Goal: Task Accomplishment & Management: Complete application form

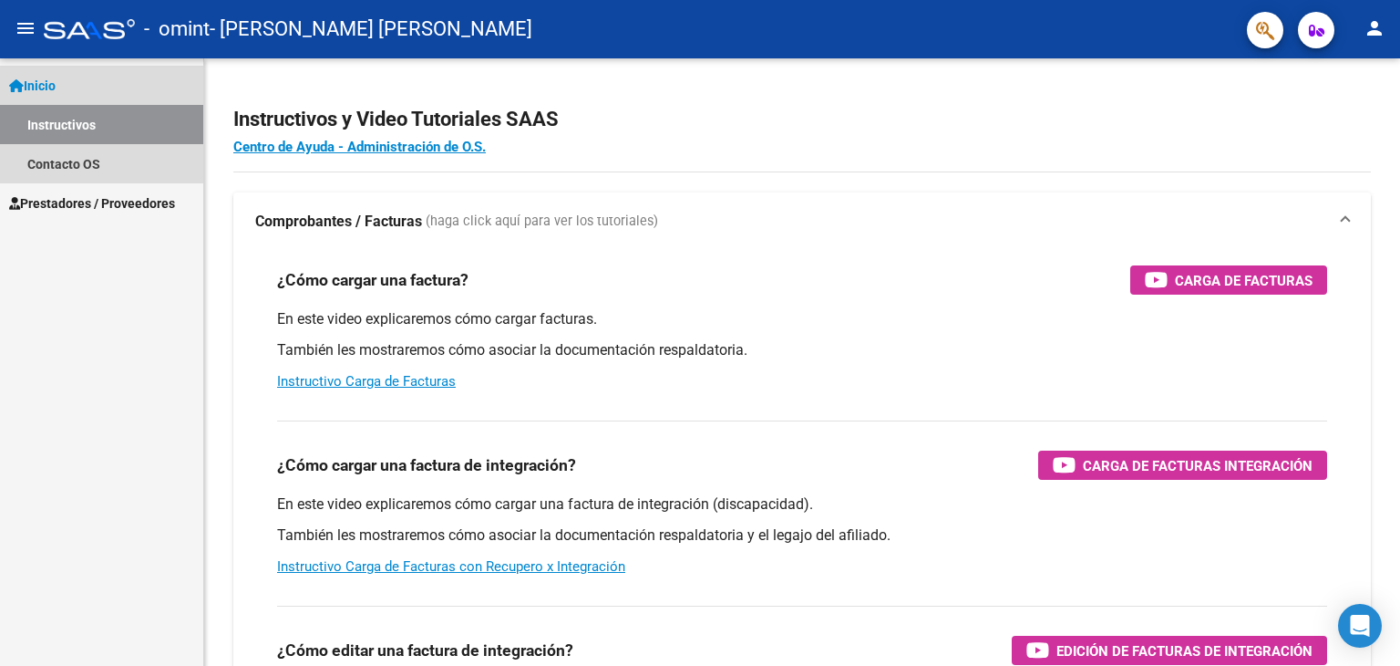
click at [122, 119] on link "Instructivos" at bounding box center [101, 124] width 203 height 39
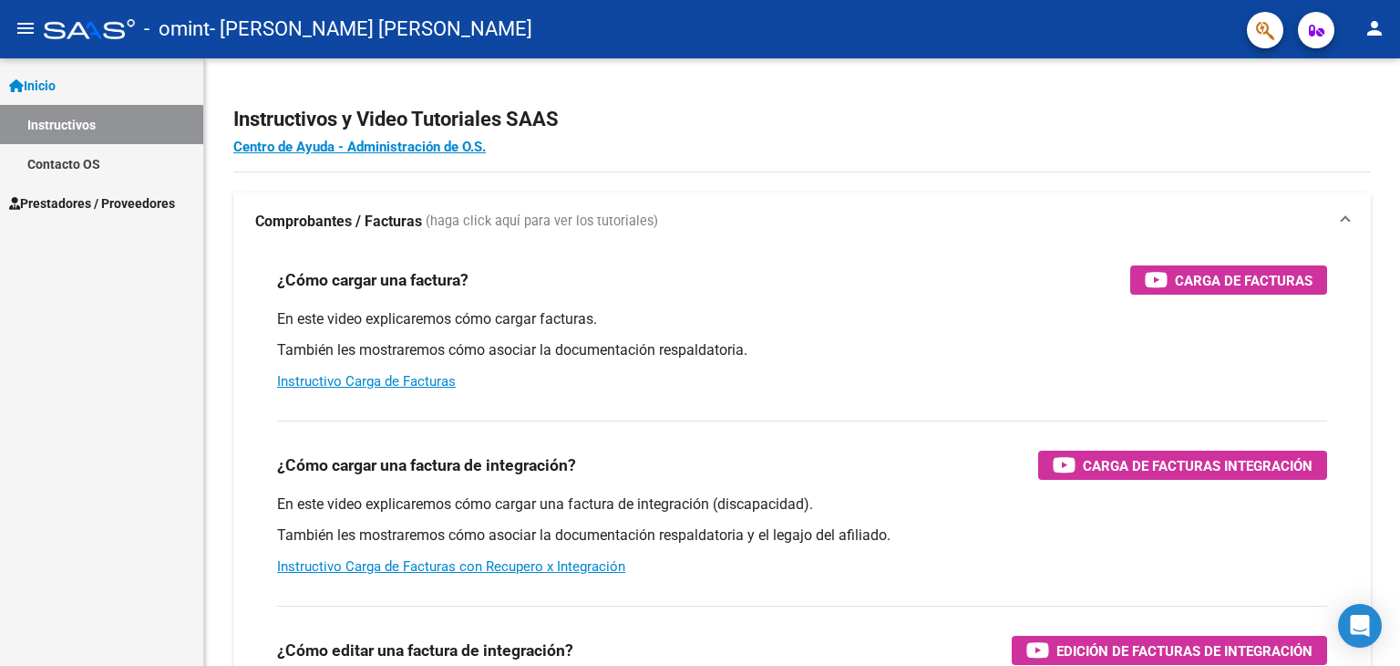
click at [88, 82] on link "Inicio" at bounding box center [101, 85] width 203 height 39
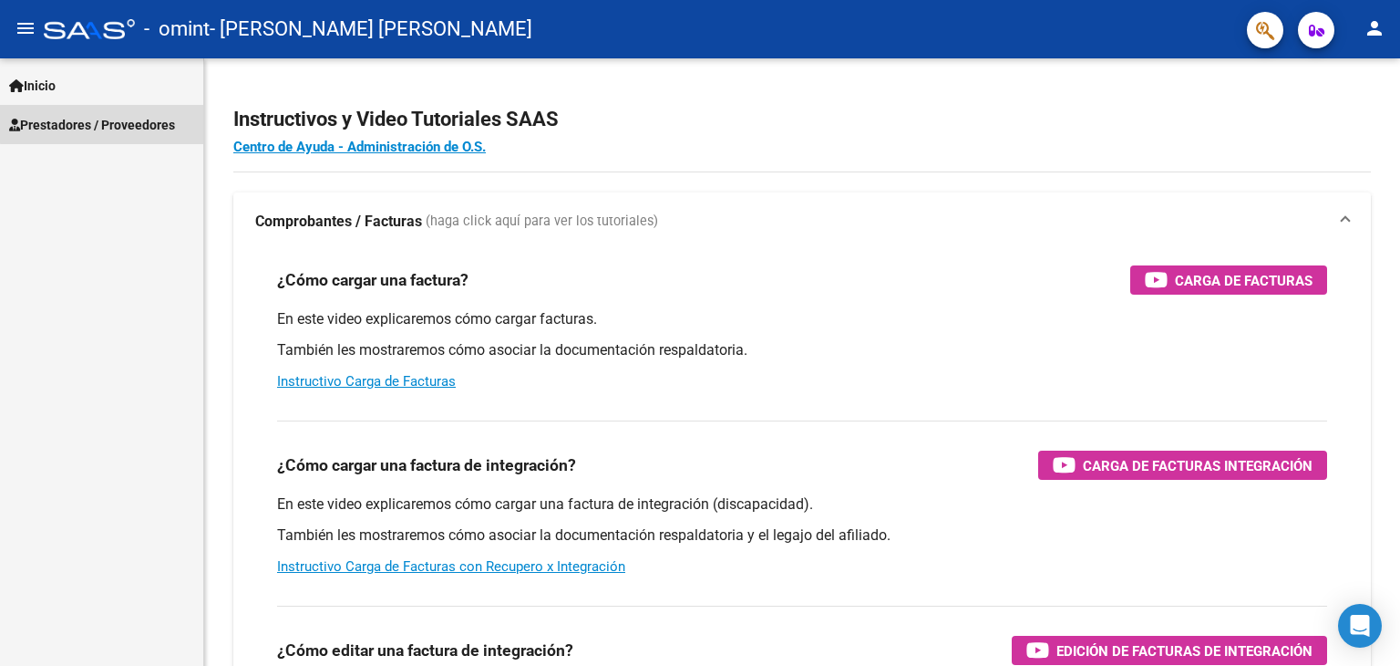
click at [106, 119] on span "Prestadores / Proveedores" at bounding box center [92, 125] width 166 height 20
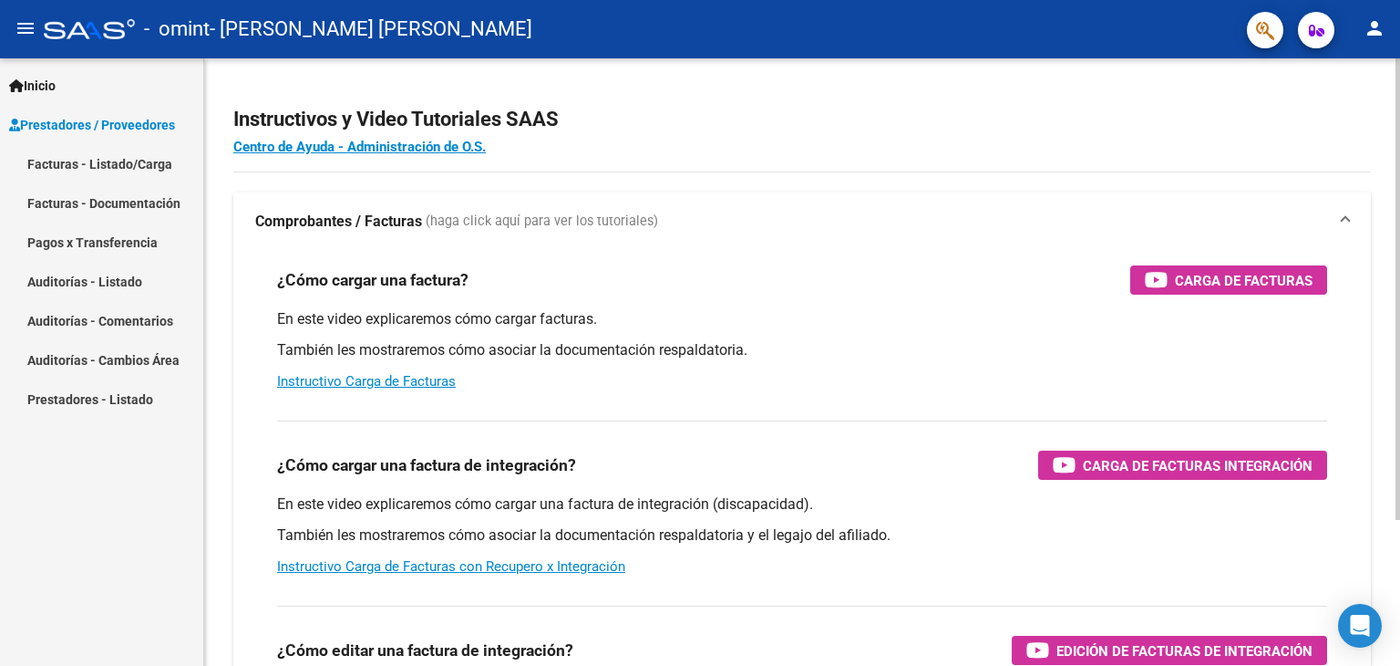
drag, startPoint x: 139, startPoint y: 166, endPoint x: 248, endPoint y: 198, distance: 114.0
click at [139, 167] on link "Facturas - Listado/Carga" at bounding box center [101, 163] width 203 height 39
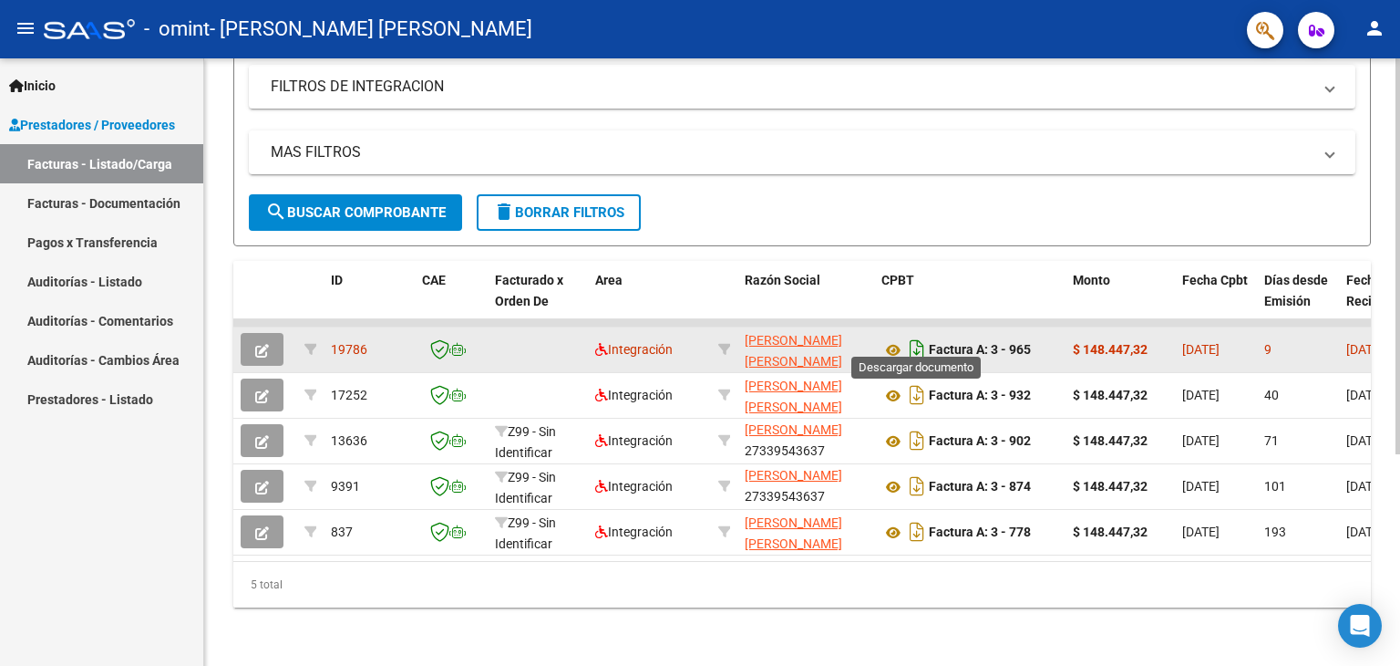
click at [917, 335] on icon "Descargar documento" at bounding box center [917, 349] width 24 height 29
click at [263, 344] on icon "button" at bounding box center [262, 351] width 14 height 14
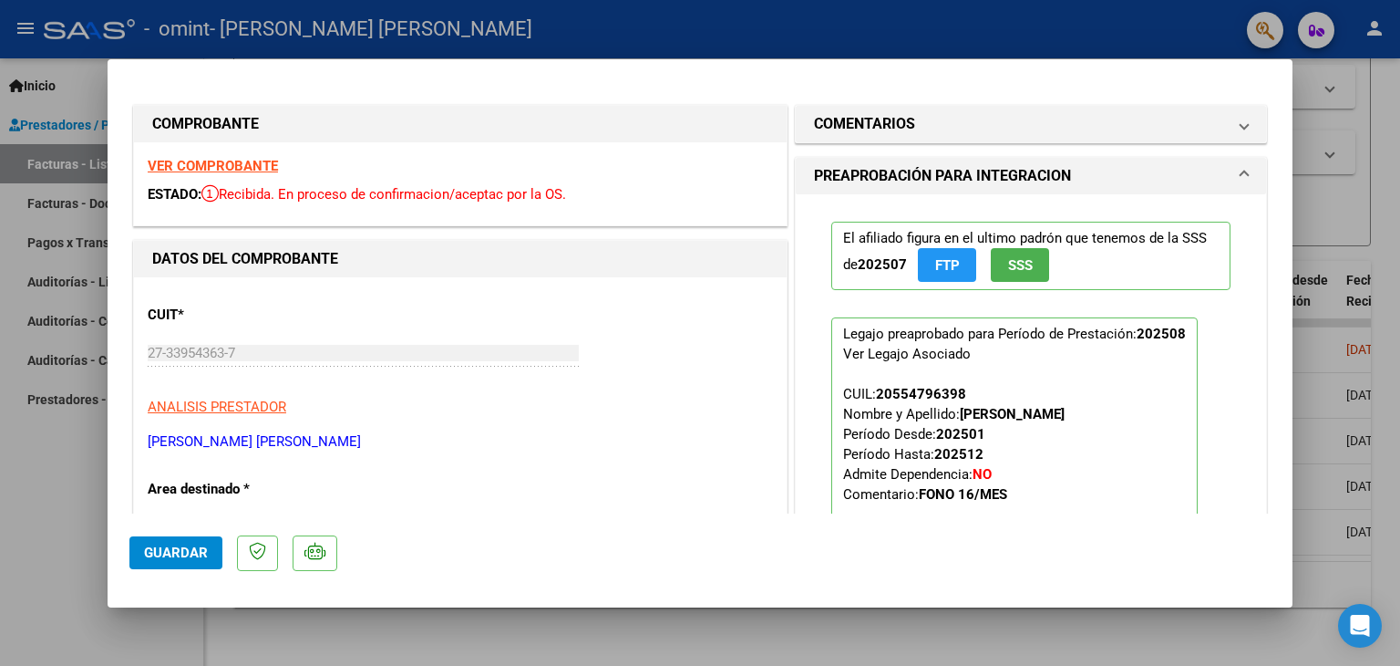
click at [1357, 186] on div at bounding box center [700, 333] width 1400 height 666
type input "$ 0,00"
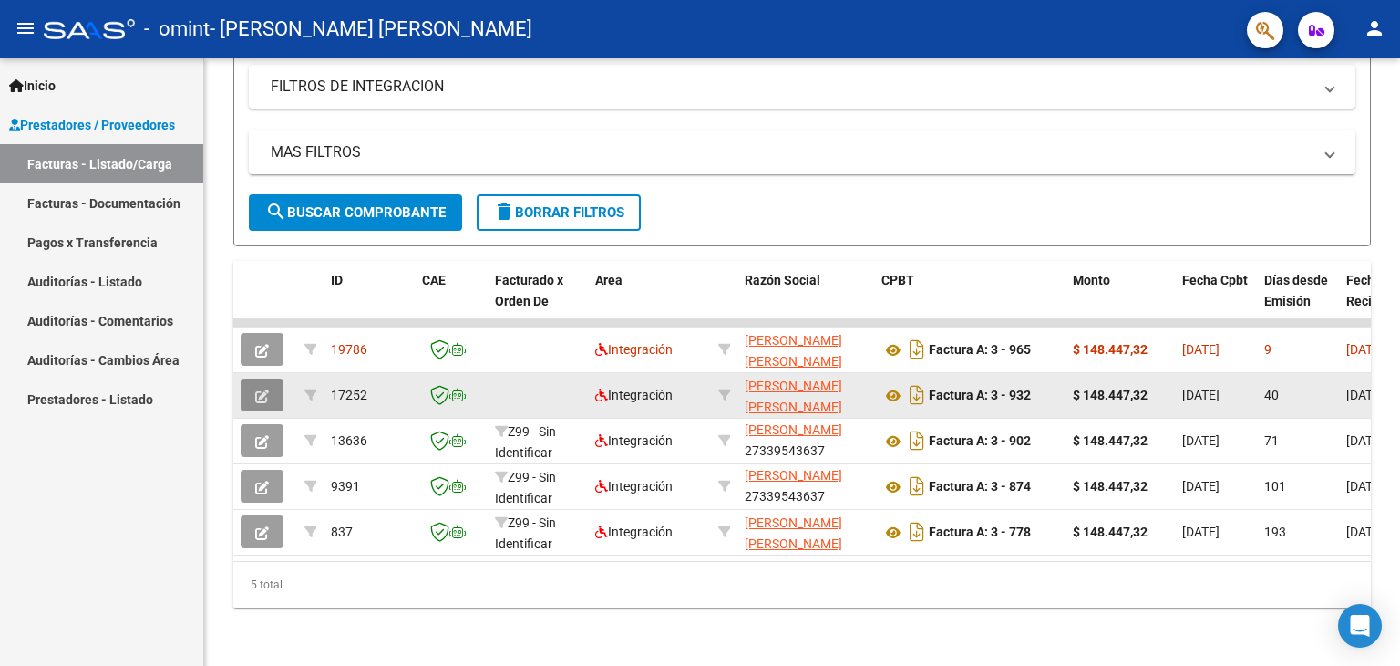
click at [253, 378] on button "button" at bounding box center [262, 394] width 43 height 33
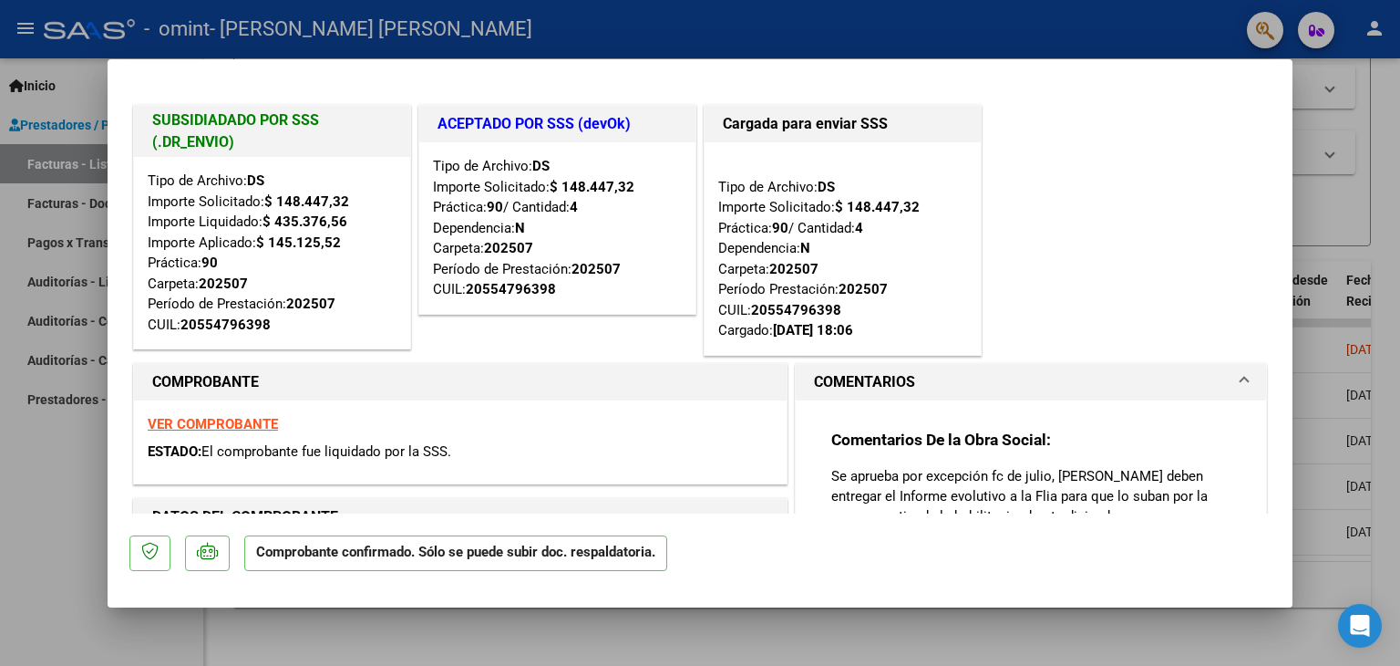
click at [1385, 110] on div at bounding box center [700, 333] width 1400 height 666
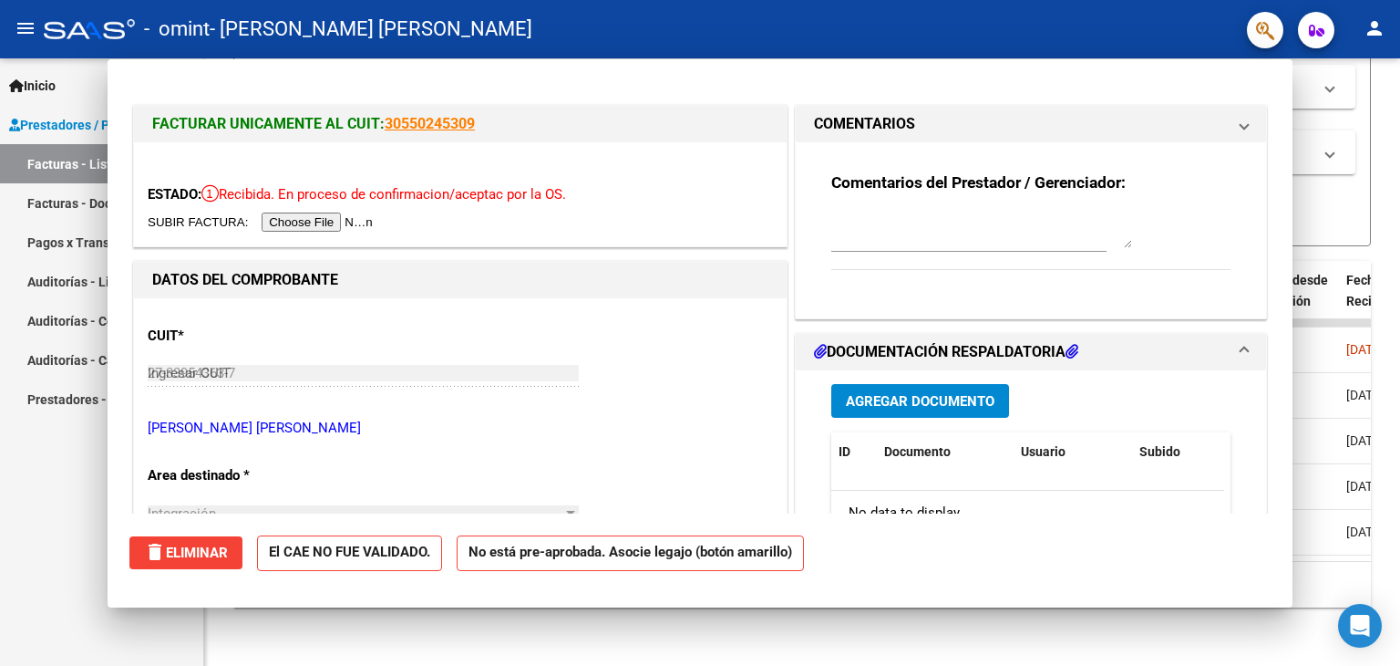
type input "$ 0,00"
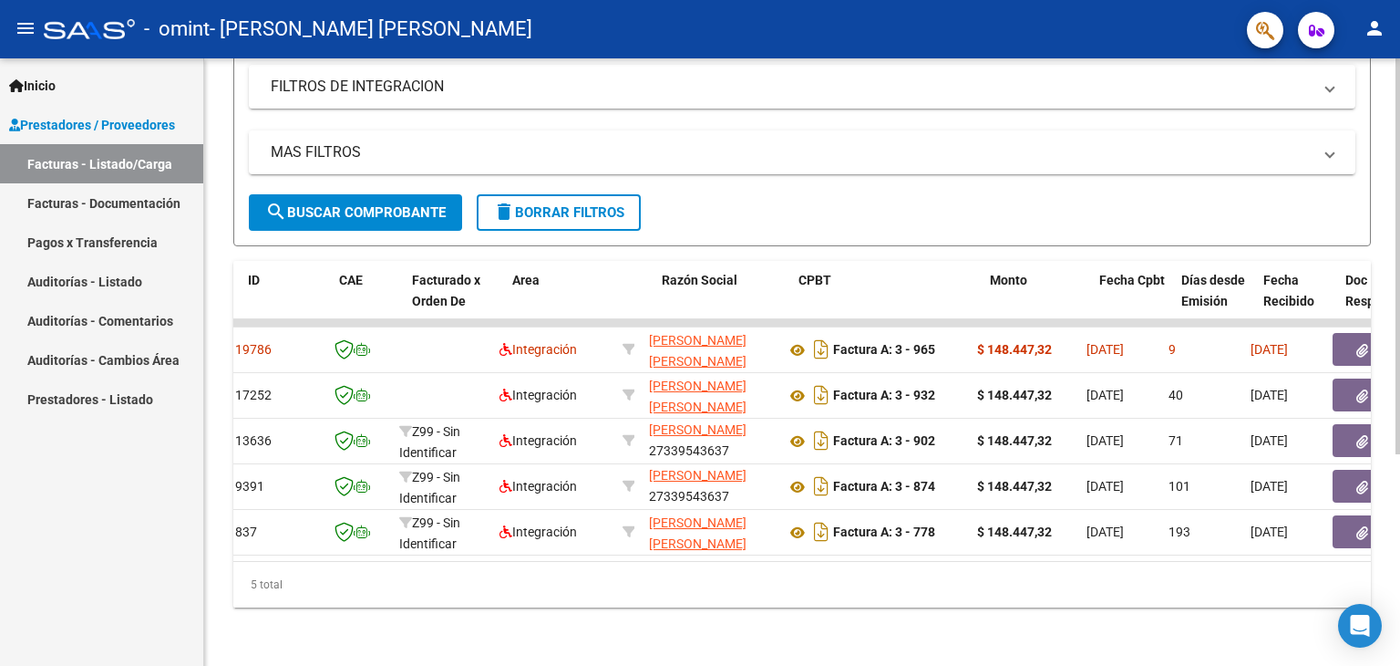
scroll to position [0, 76]
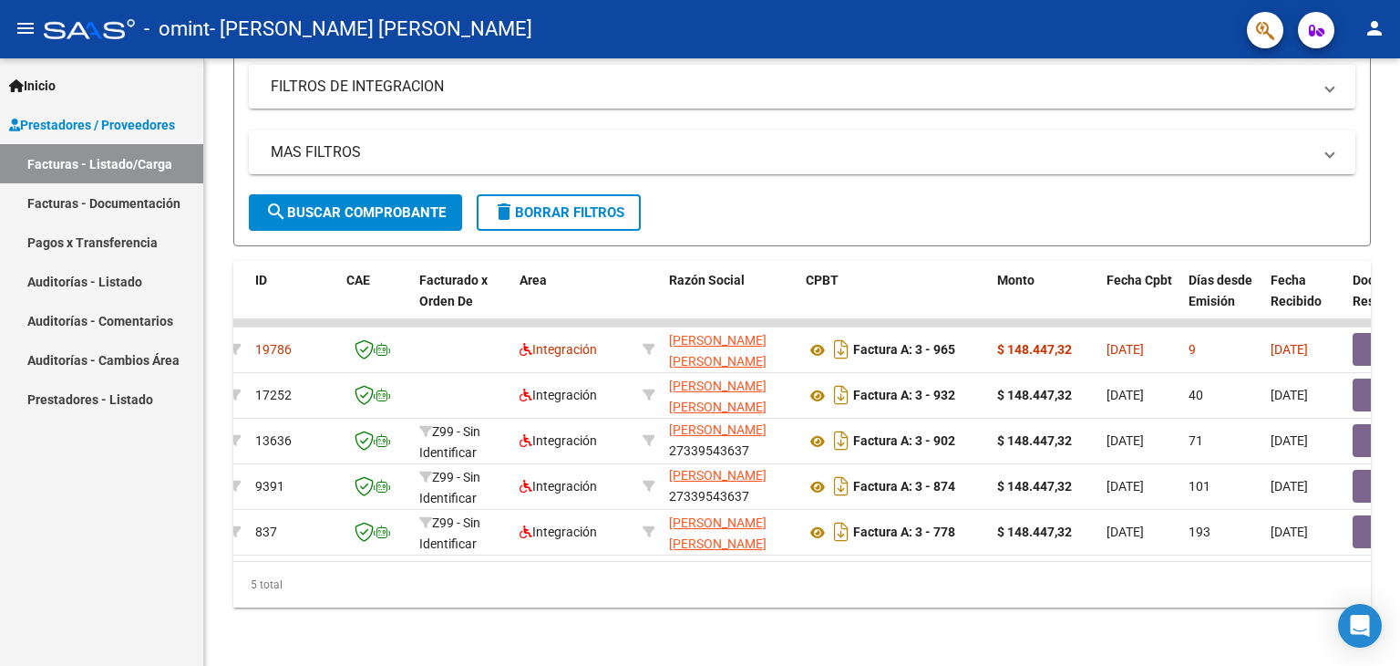
click at [1371, 36] on mat-icon "person" at bounding box center [1375, 28] width 22 height 22
click at [1342, 118] on button "exit_to_app Salir" at bounding box center [1337, 120] width 111 height 44
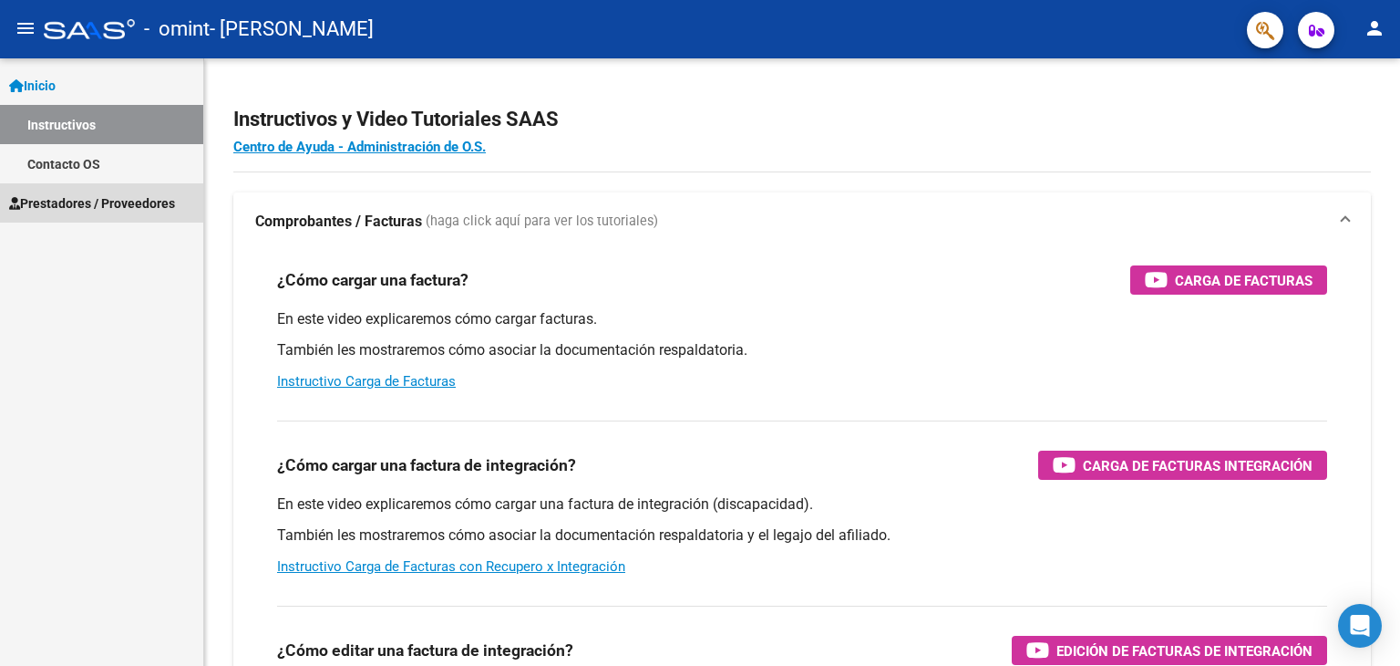
click at [152, 205] on span "Prestadores / Proveedores" at bounding box center [92, 203] width 166 height 20
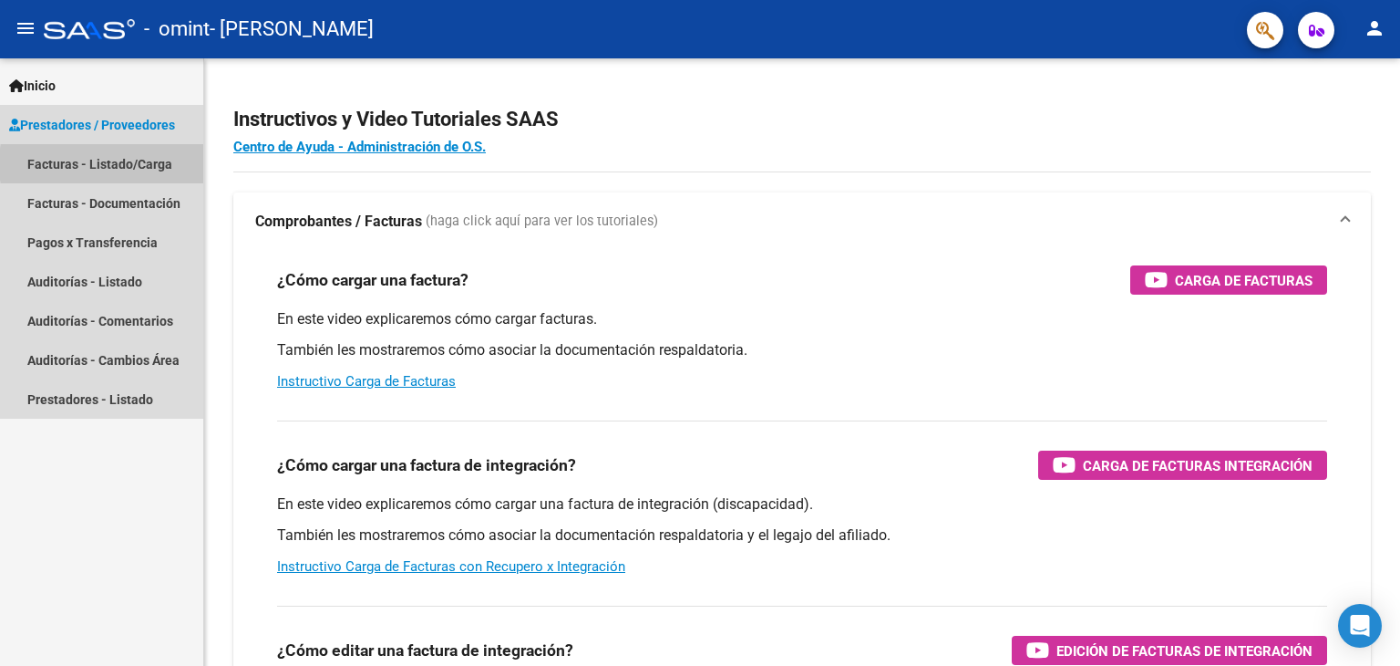
click at [150, 164] on link "Facturas - Listado/Carga" at bounding box center [101, 163] width 203 height 39
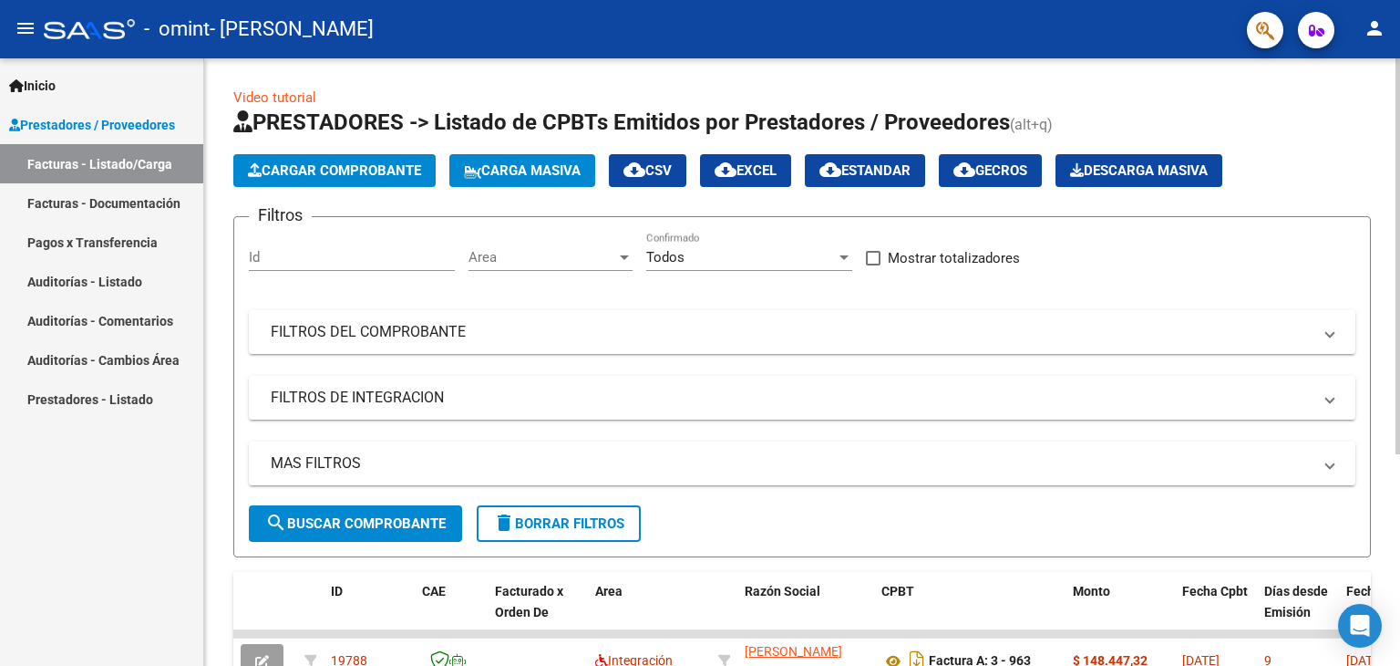
click at [324, 162] on span "Cargar Comprobante" at bounding box center [334, 170] width 173 height 16
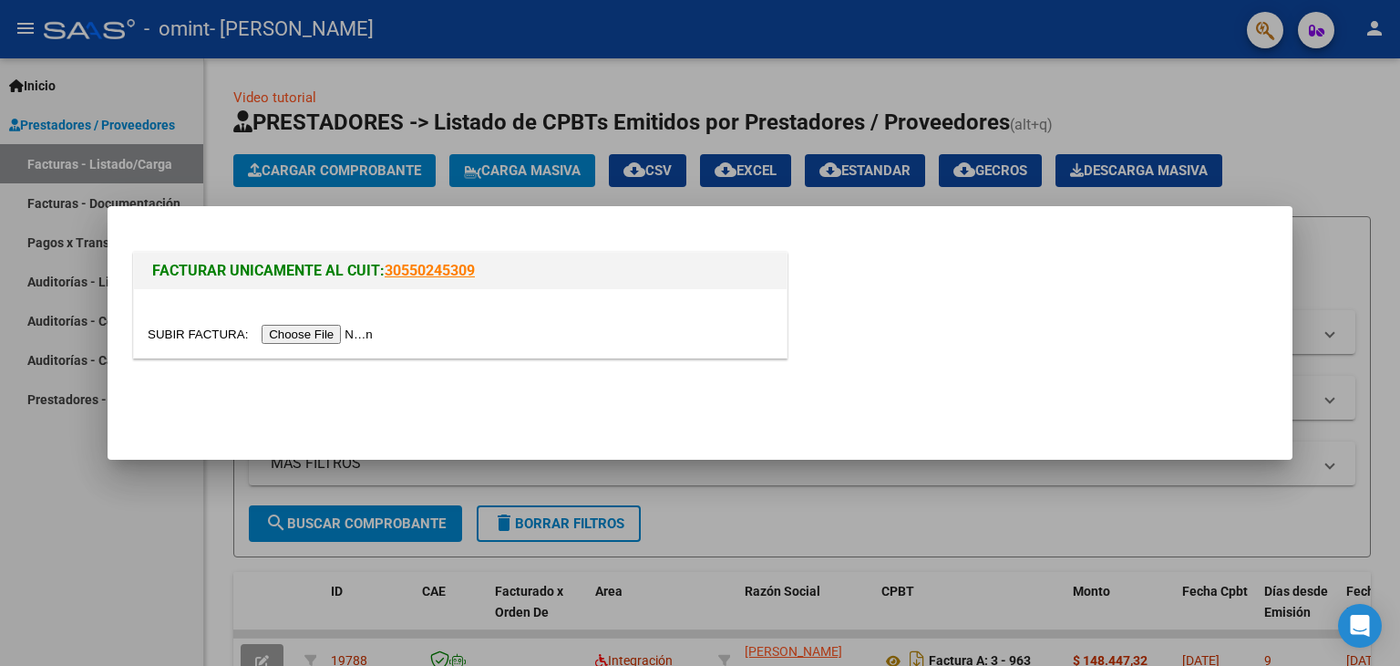
click at [1364, 179] on div at bounding box center [700, 333] width 1400 height 666
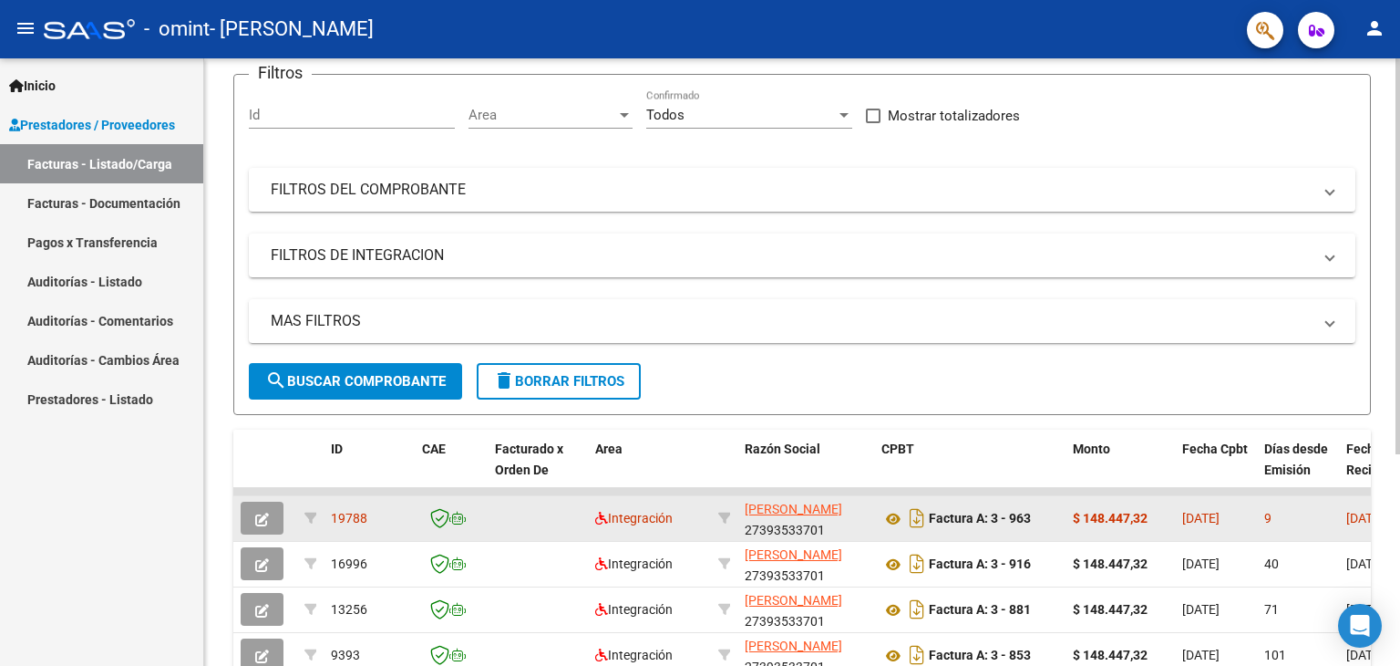
scroll to position [324, 0]
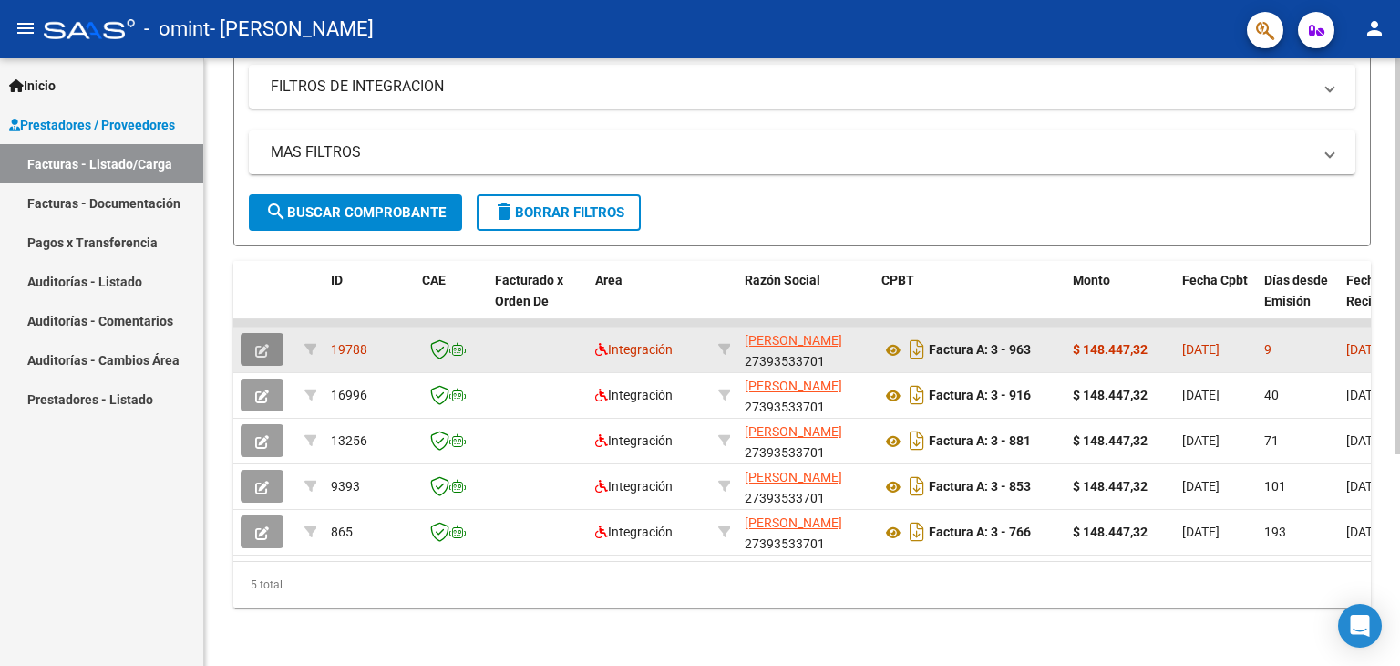
click at [261, 344] on icon "button" at bounding box center [262, 351] width 14 height 14
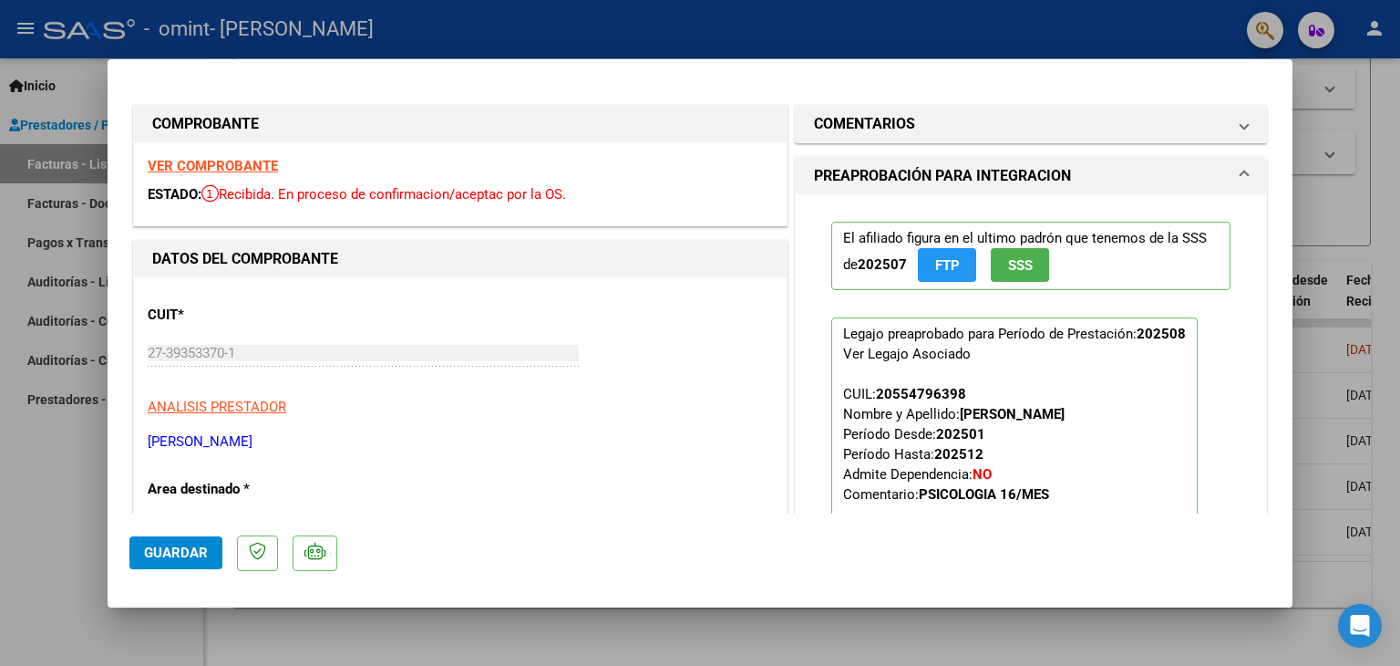
click at [1361, 132] on div at bounding box center [700, 333] width 1400 height 666
type input "$ 0,00"
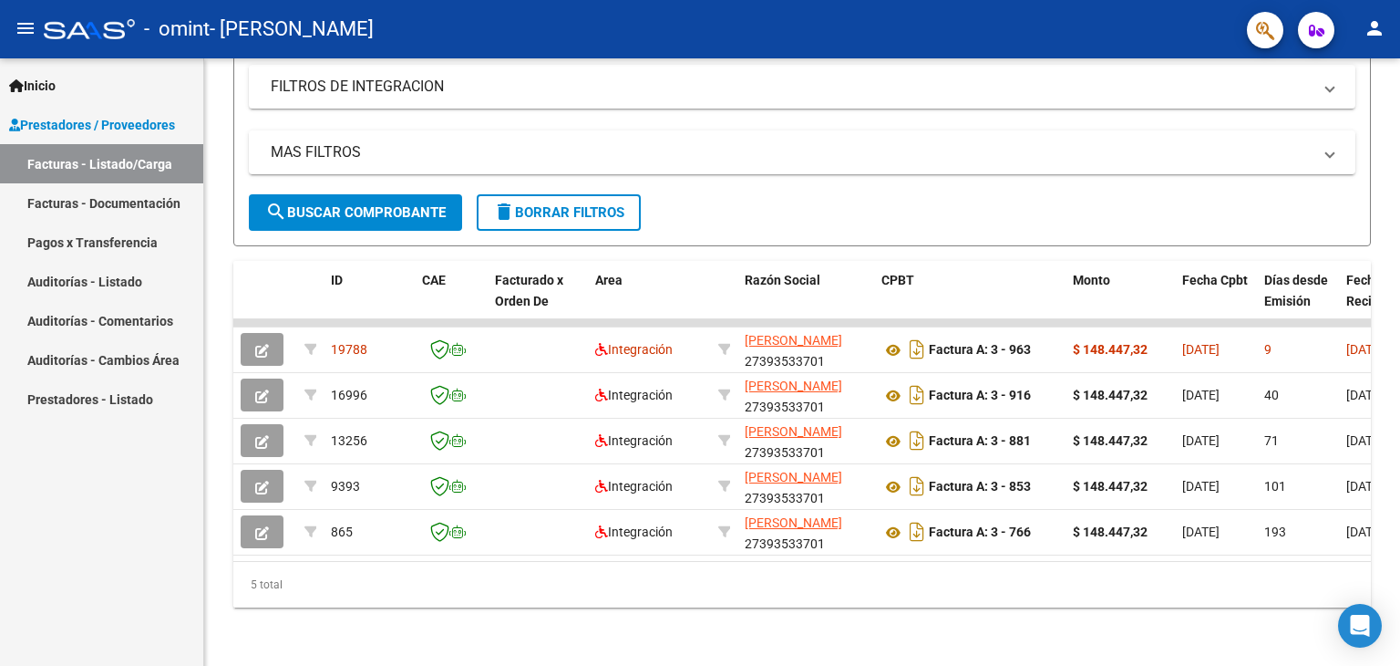
click at [1370, 28] on mat-icon "person" at bounding box center [1375, 28] width 22 height 22
click at [1327, 118] on button "exit_to_app Salir" at bounding box center [1337, 120] width 111 height 44
